Goal: Find specific page/section: Find specific page/section

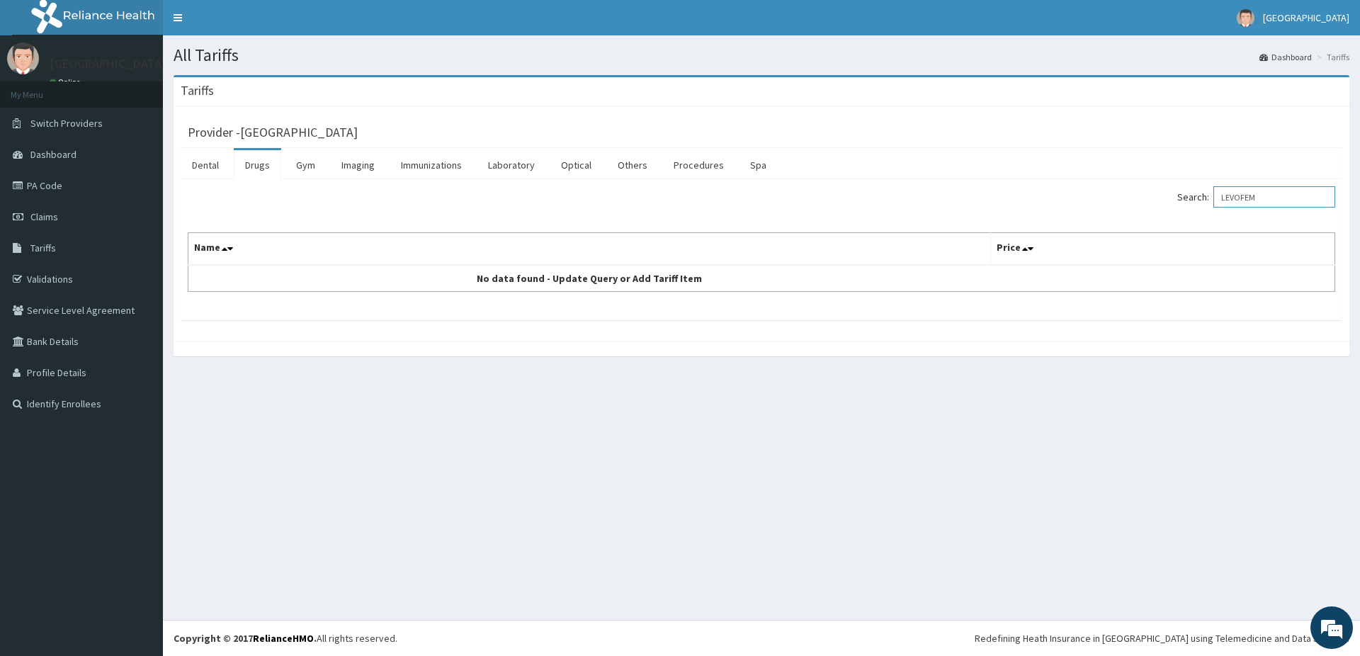
type input "LEVOFEM"
click at [520, 167] on link "Laboratory" at bounding box center [511, 165] width 69 height 30
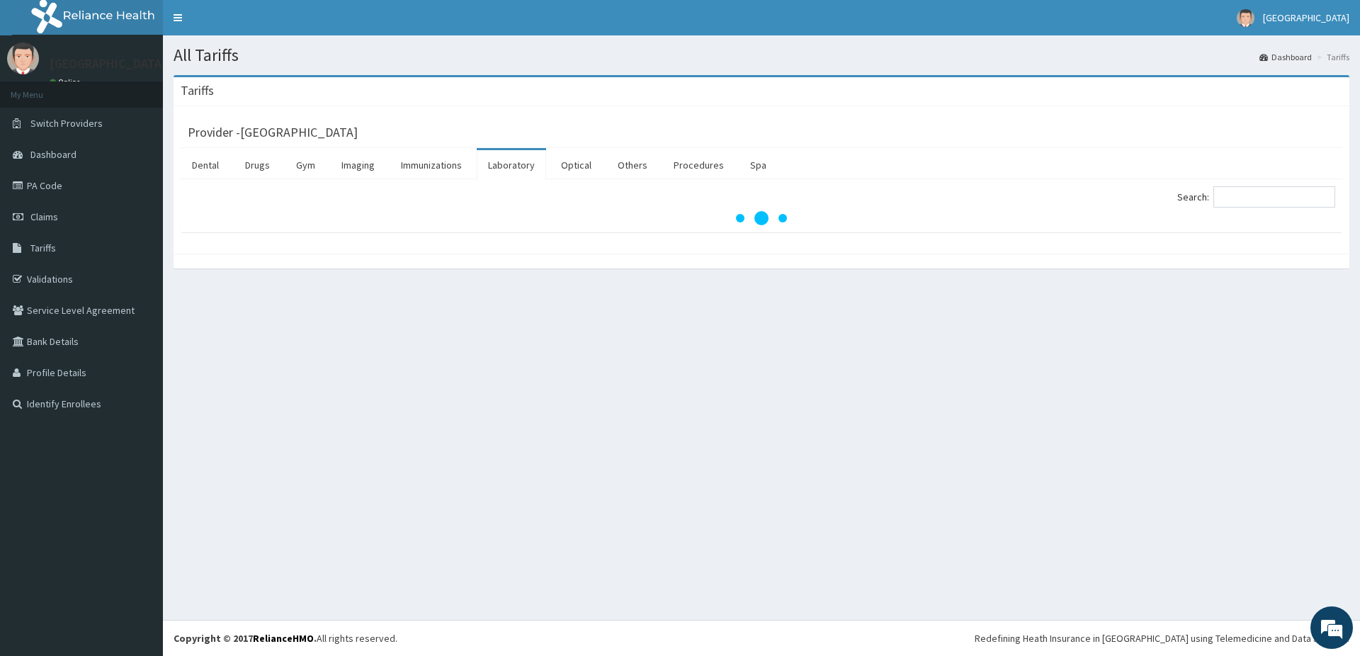
click at [520, 167] on link "Laboratory" at bounding box center [511, 165] width 69 height 30
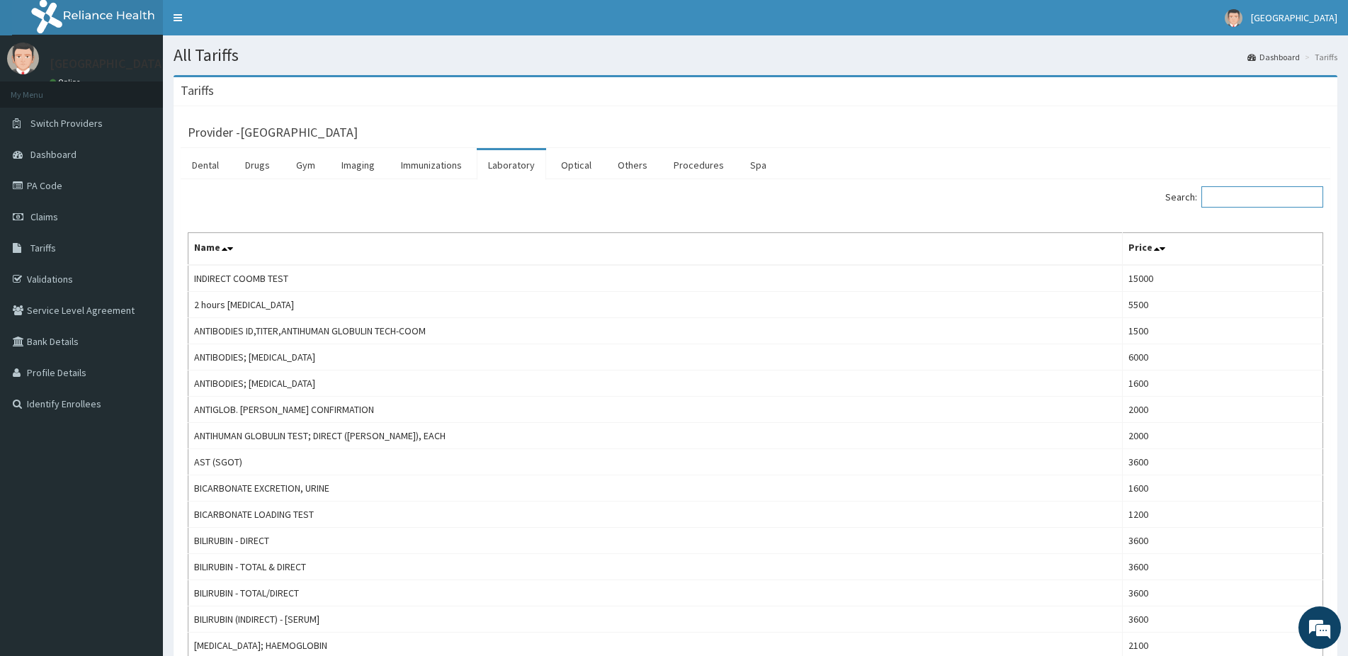
click at [1242, 201] on input "Search:" at bounding box center [1262, 196] width 122 height 21
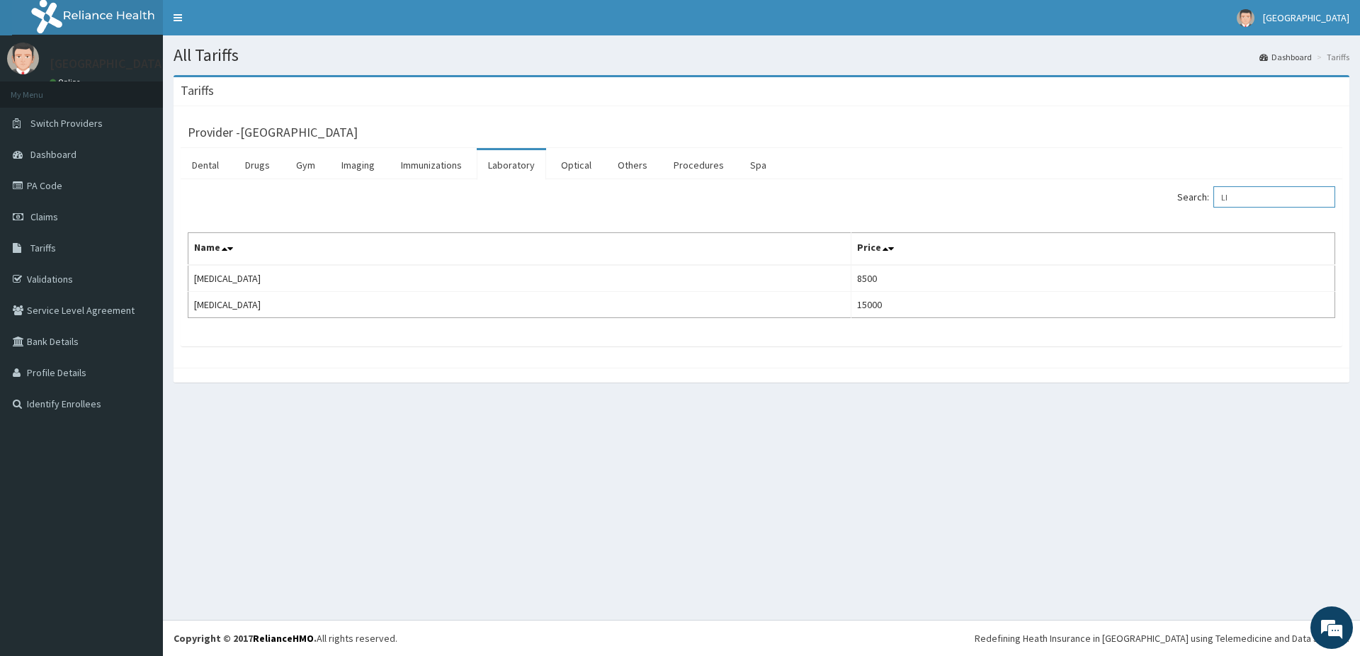
type input "L"
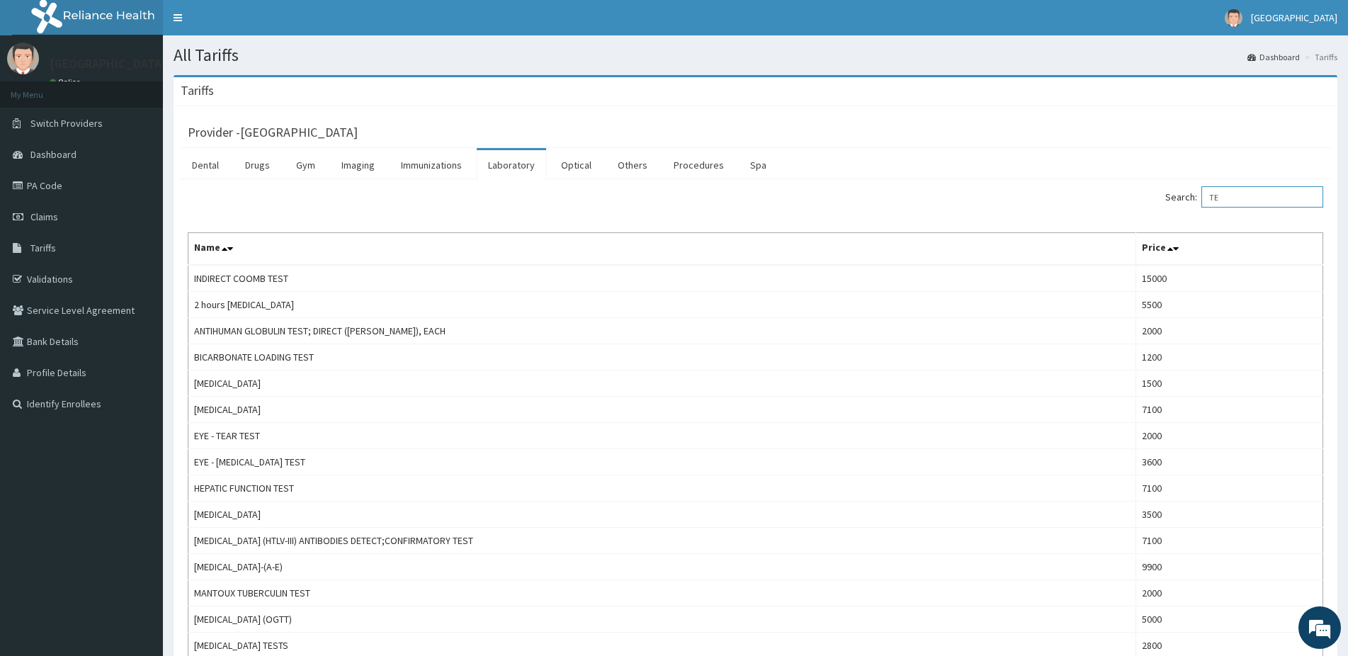
type input "T"
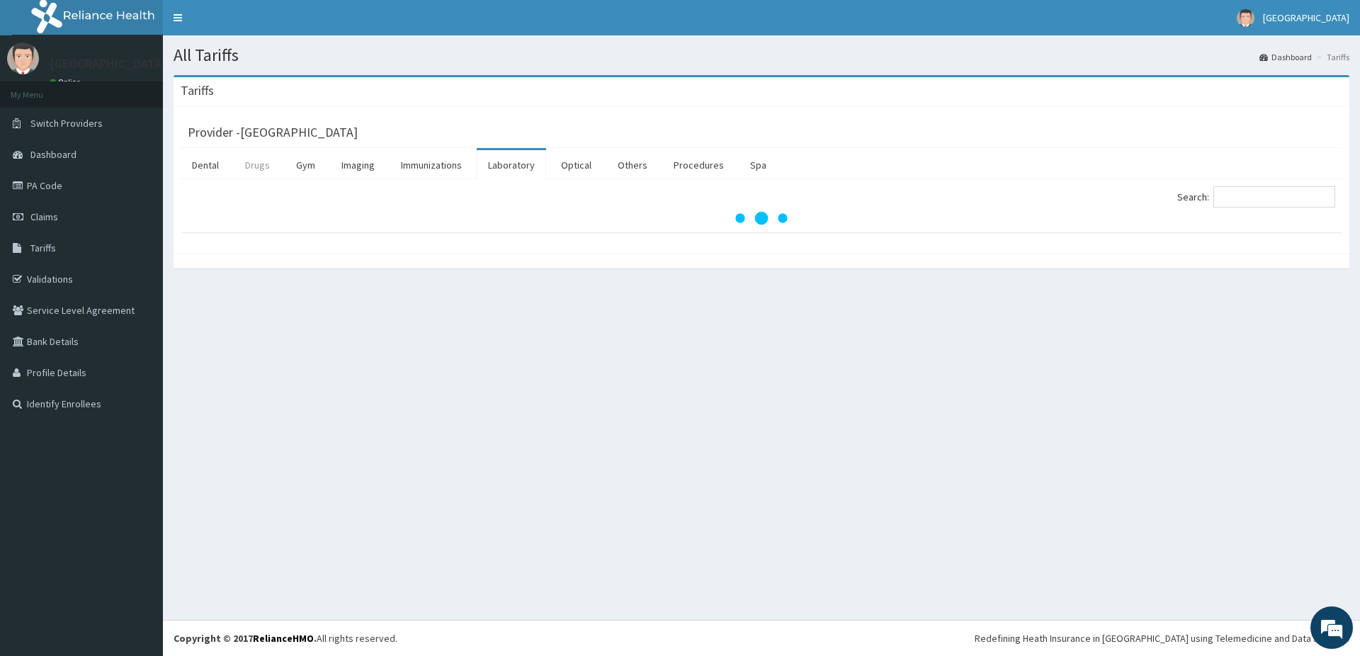
click at [252, 160] on link "Drugs" at bounding box center [257, 165] width 47 height 30
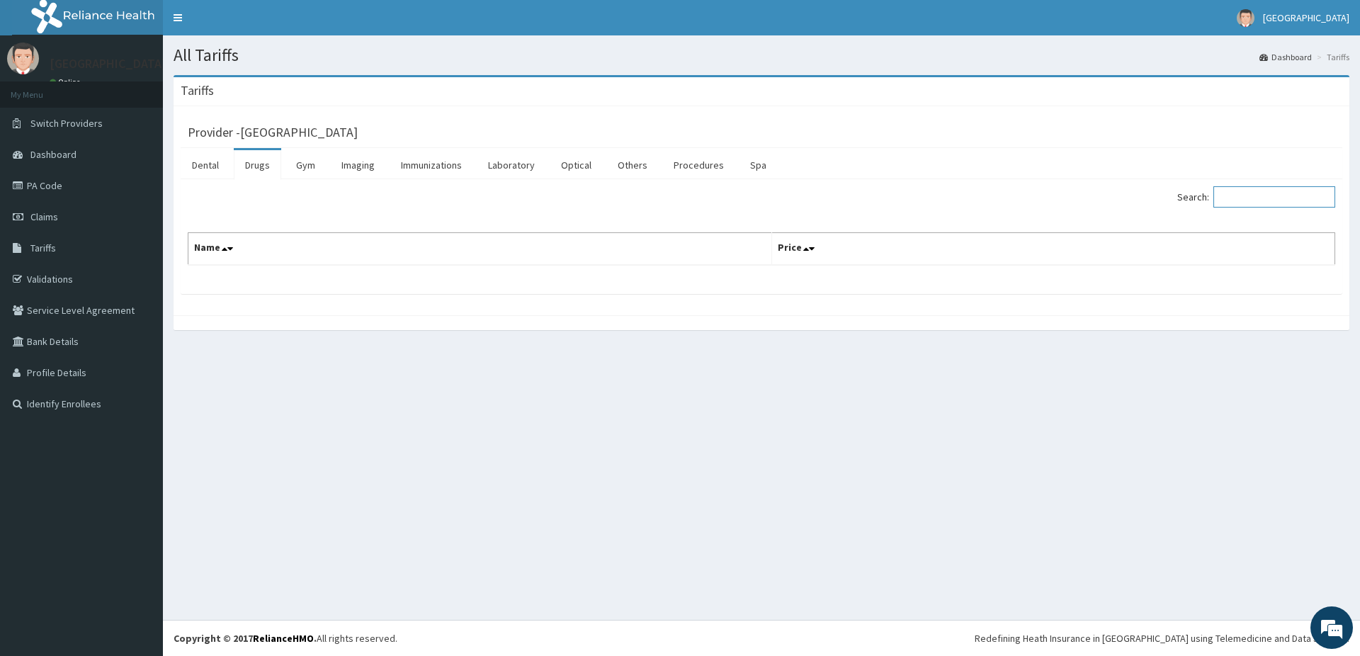
click at [1244, 198] on input "Search:" at bounding box center [1274, 196] width 122 height 21
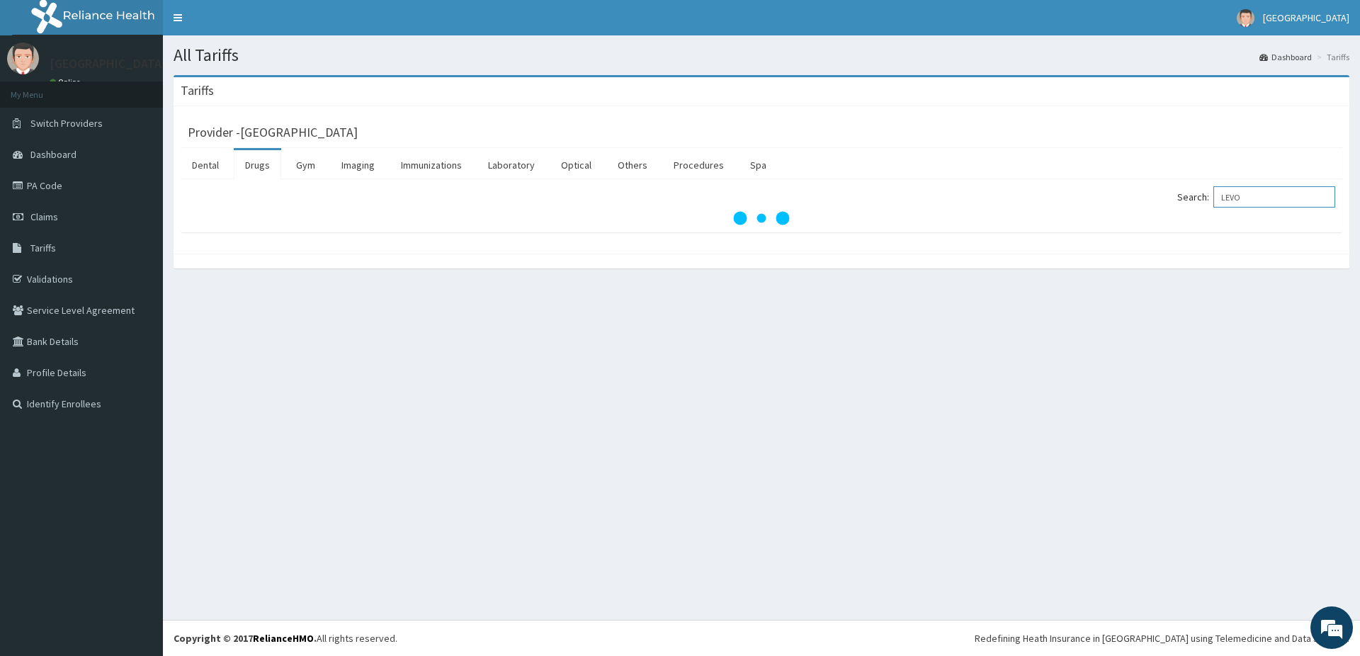
type input "LEVO"
click at [259, 167] on link "Drugs" at bounding box center [257, 165] width 47 height 30
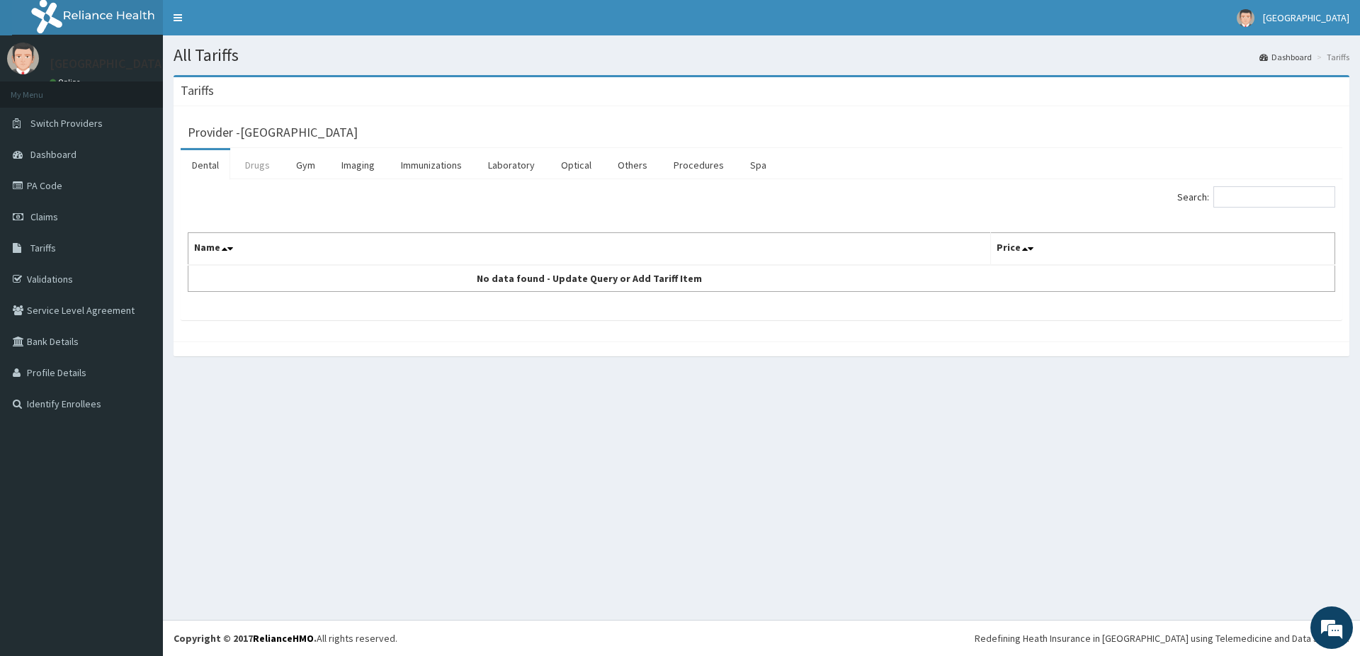
click at [266, 164] on link "Drugs" at bounding box center [257, 165] width 47 height 30
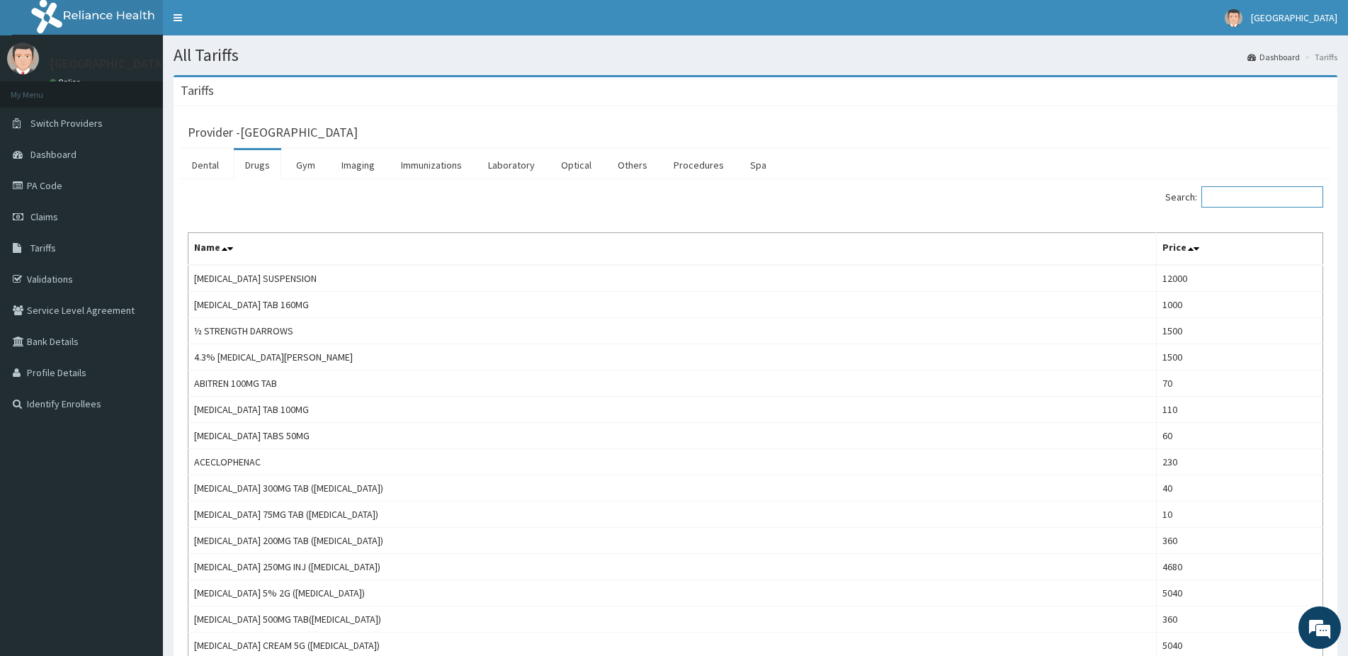
click at [1254, 195] on input "Search:" at bounding box center [1262, 196] width 122 height 21
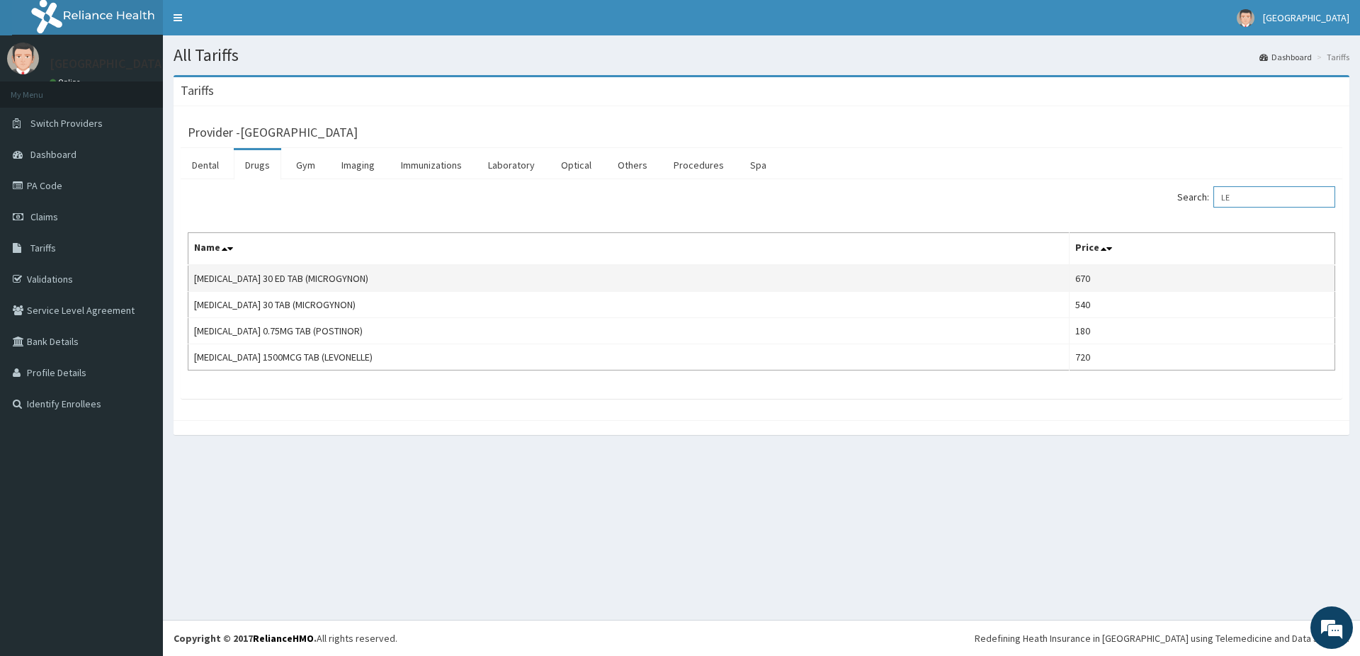
type input "L"
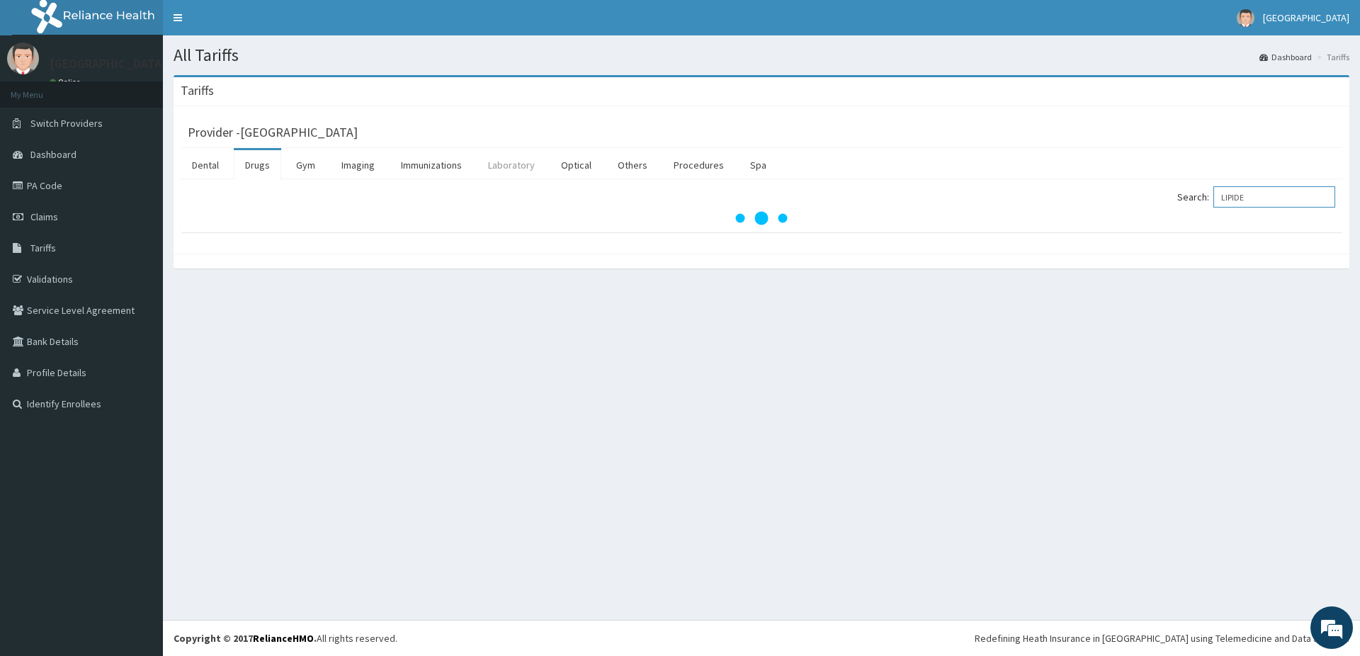
type input "LIPIDE"
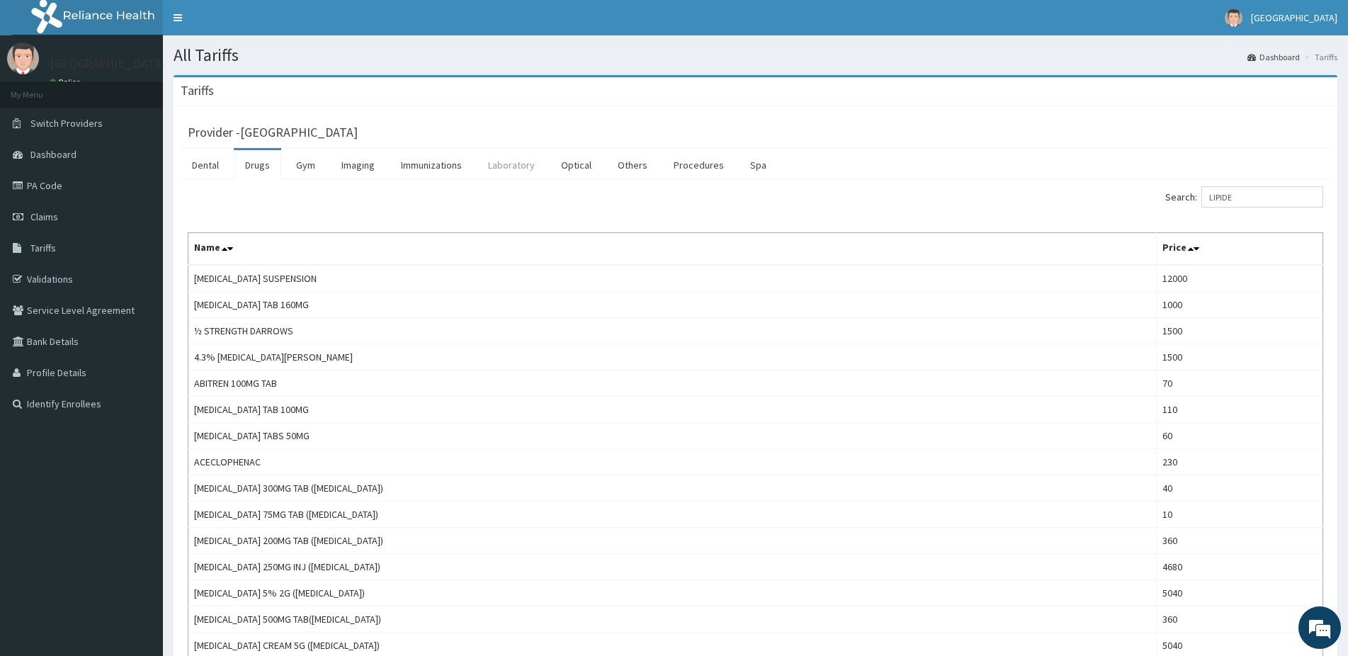
click at [507, 169] on link "Laboratory" at bounding box center [511, 165] width 69 height 30
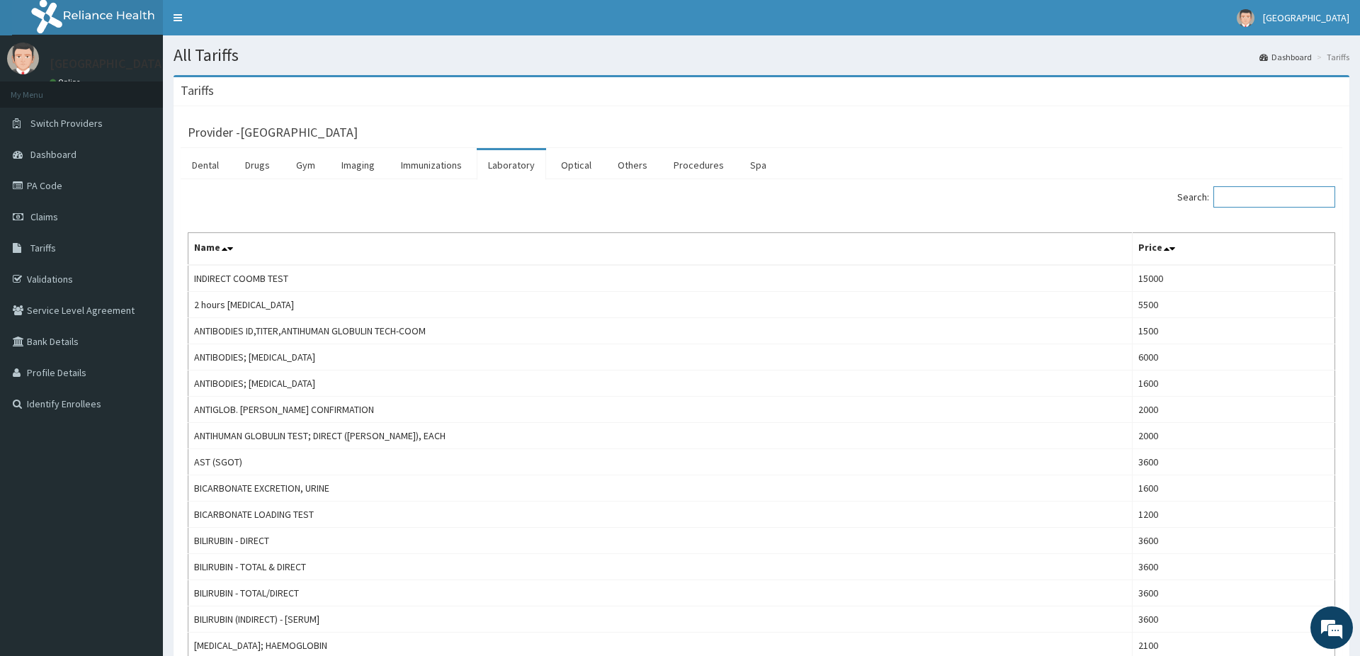
click at [1250, 199] on input "Search:" at bounding box center [1274, 196] width 122 height 21
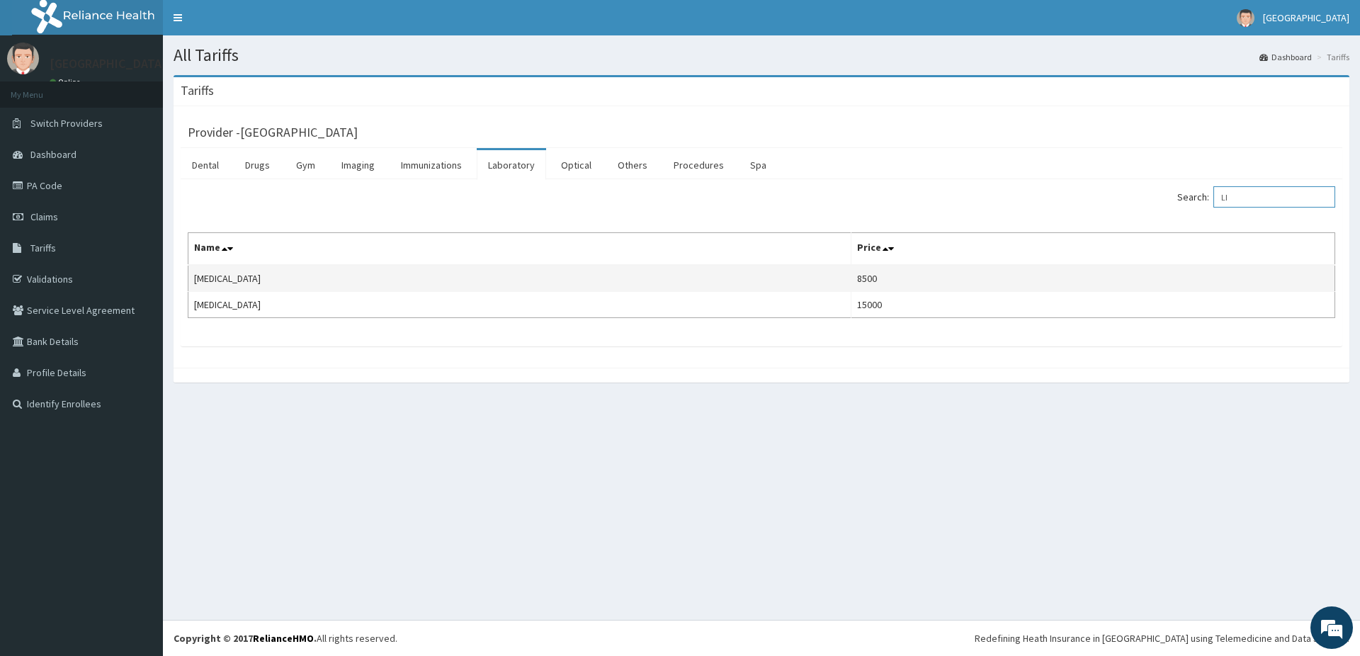
type input "L"
type input "HORMONAL"
